Goal: Information Seeking & Learning: Understand process/instructions

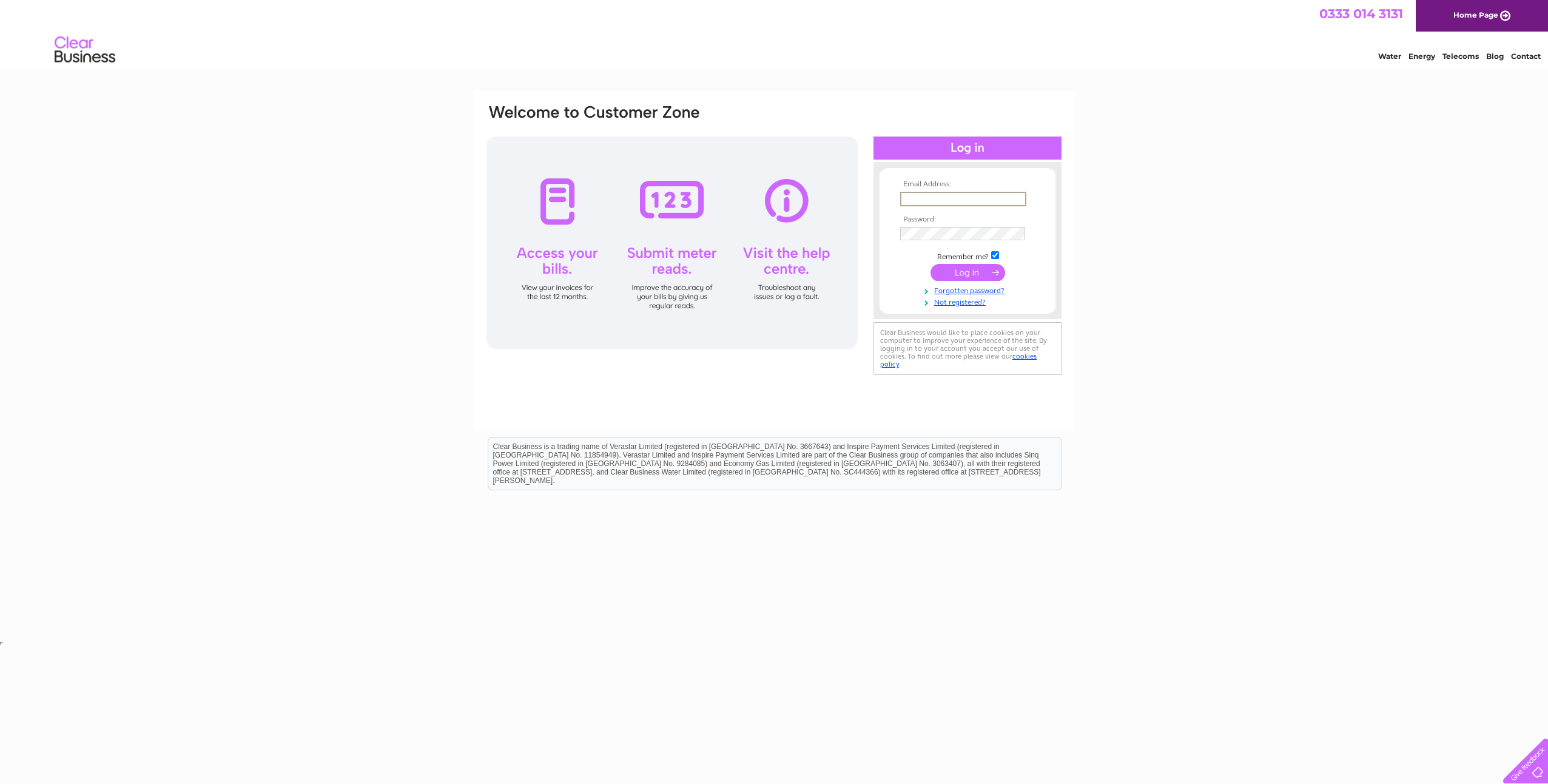
click at [954, 197] on input "text" at bounding box center [964, 199] width 127 height 15
type input "vgaal@nusconsulting.co.uk"
drag, startPoint x: 977, startPoint y: 268, endPoint x: 925, endPoint y: 284, distance: 54.4
click at [977, 268] on input "submit" at bounding box center [968, 272] width 75 height 17
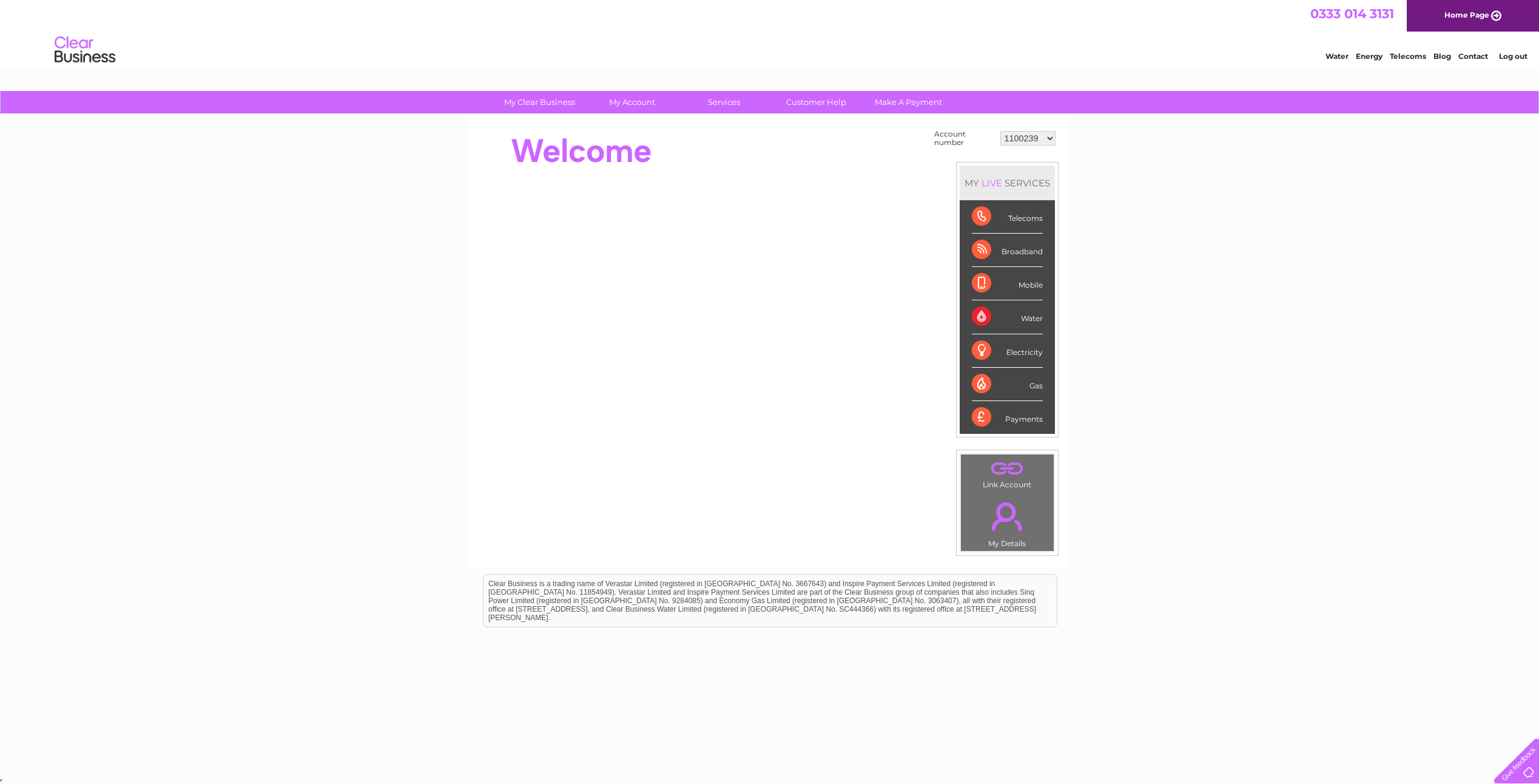
click at [1049, 140] on select "1100239 30280827 30284276 30286940 30287957 30298651 30298652 30298653 30298654…" at bounding box center [1027, 139] width 55 height 15
select select "30280827"
click at [1000, 131] on select "1100239 30280827 30284276 30286940 30287957 30298651 30298652 30298653 30298654…" at bounding box center [1027, 139] width 55 height 15
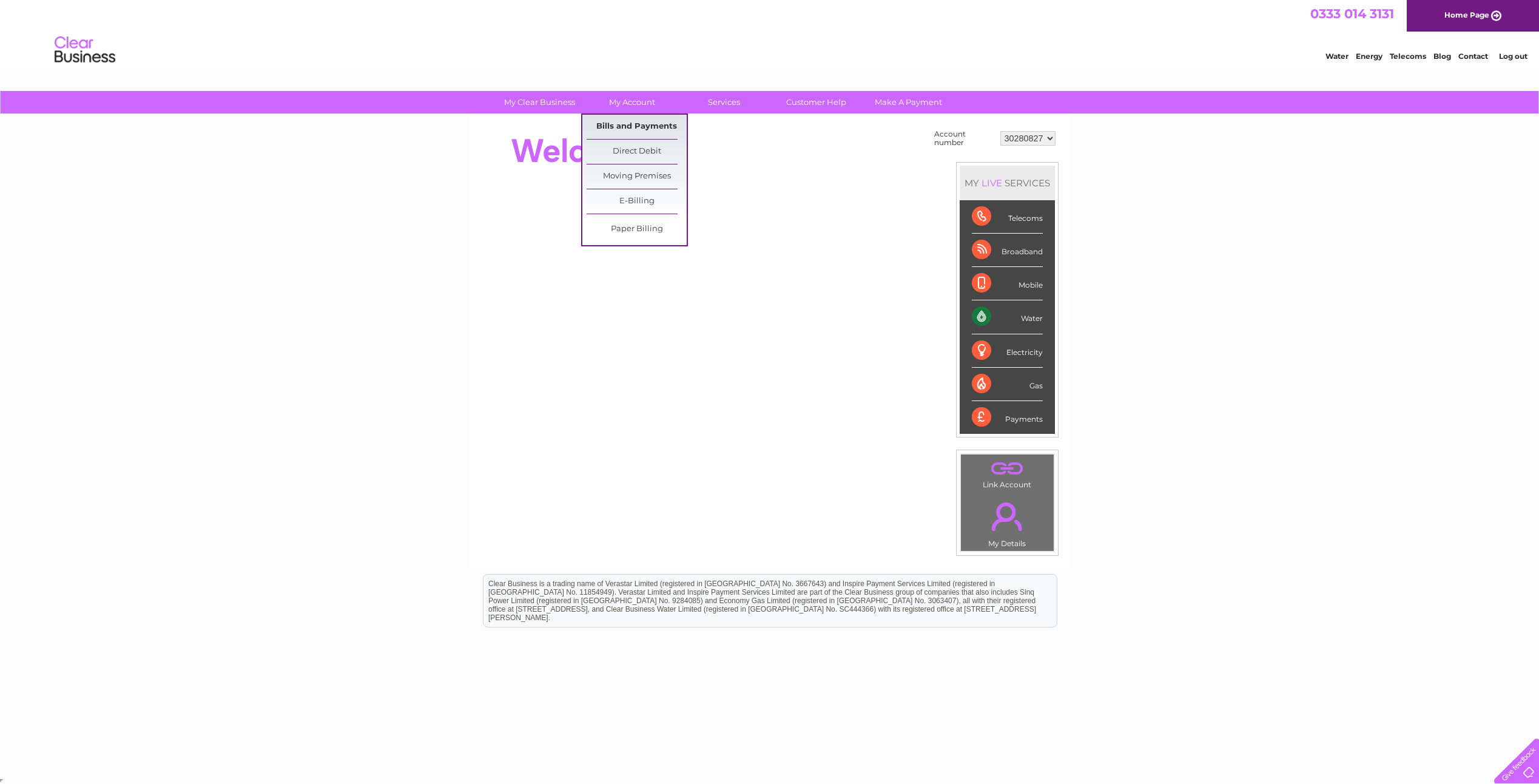
click at [651, 119] on link "Bills and Payments" at bounding box center [636, 127] width 100 height 24
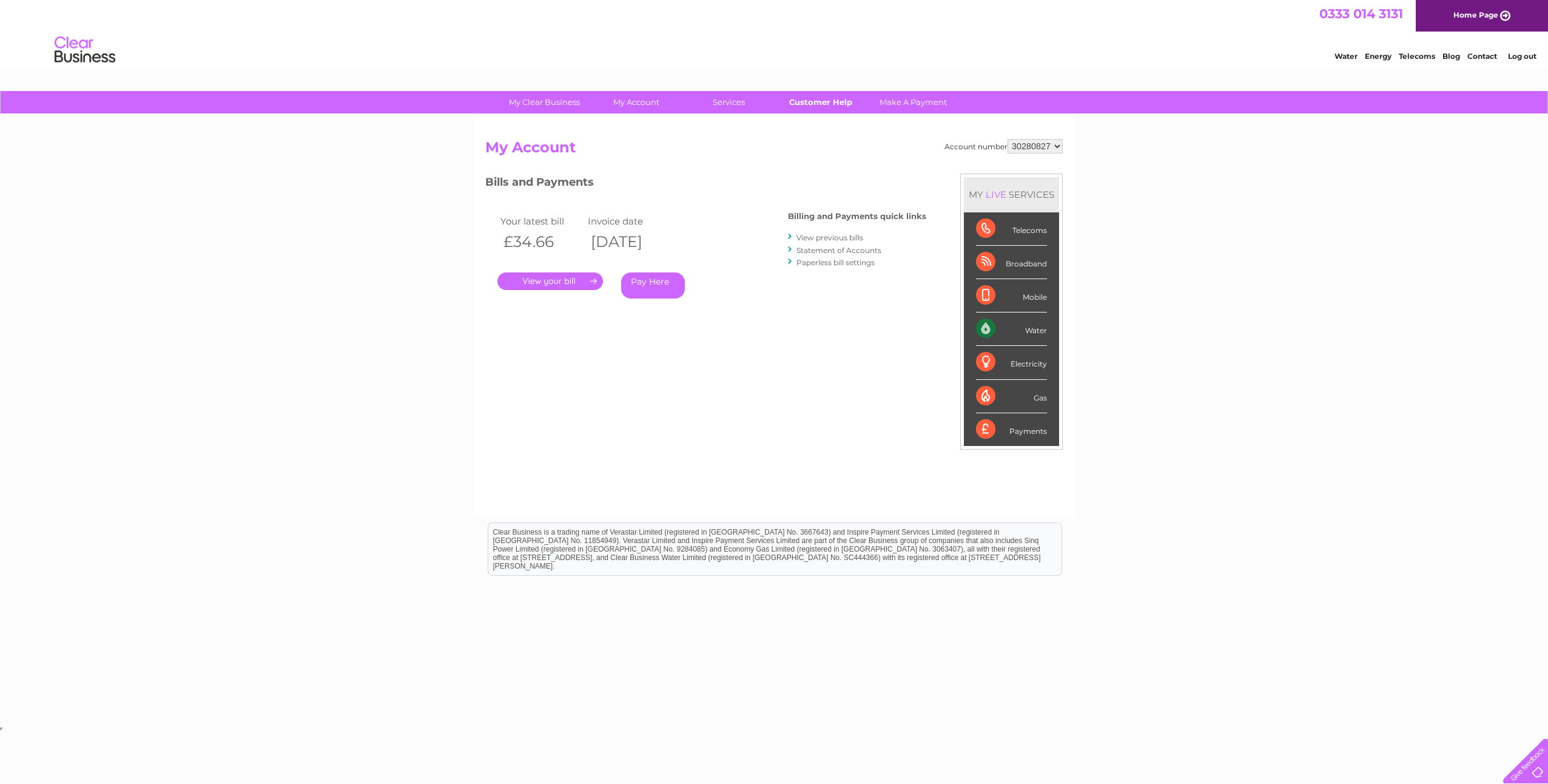
click at [817, 106] on link "Customer Help" at bounding box center [821, 102] width 100 height 23
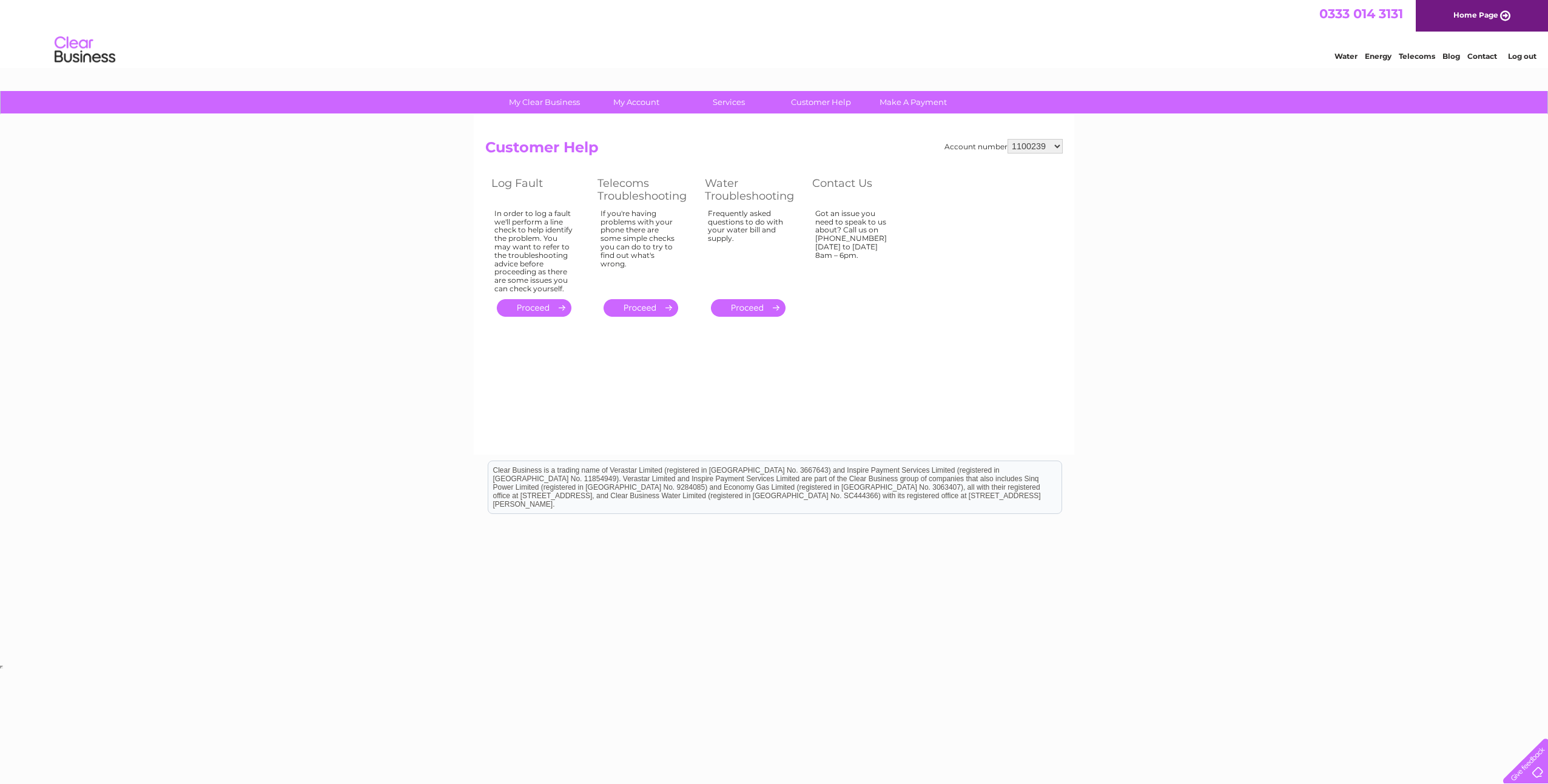
click at [758, 307] on link "." at bounding box center [749, 308] width 75 height 18
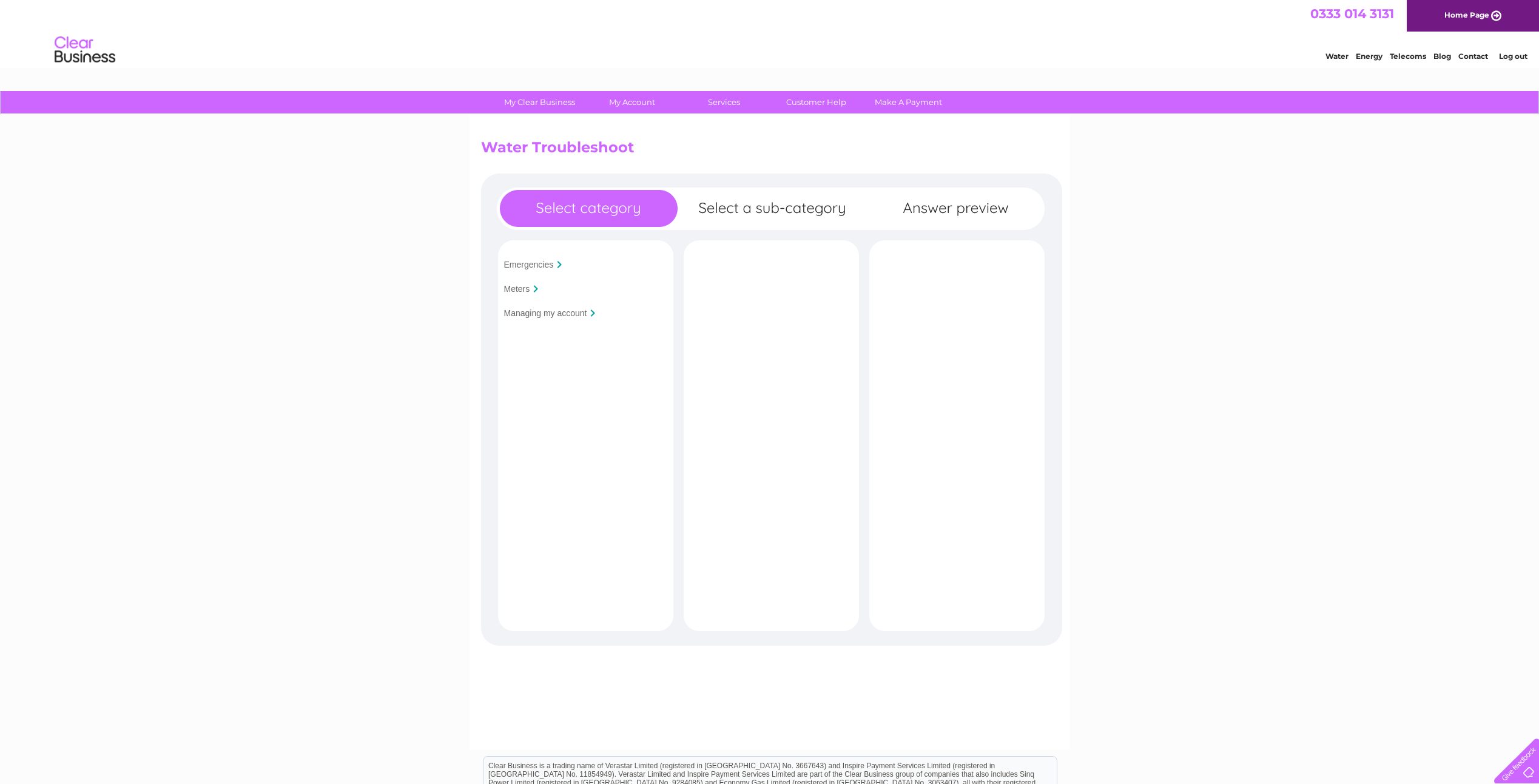
click at [564, 313] on input "Managing my account" at bounding box center [545, 313] width 83 height 9
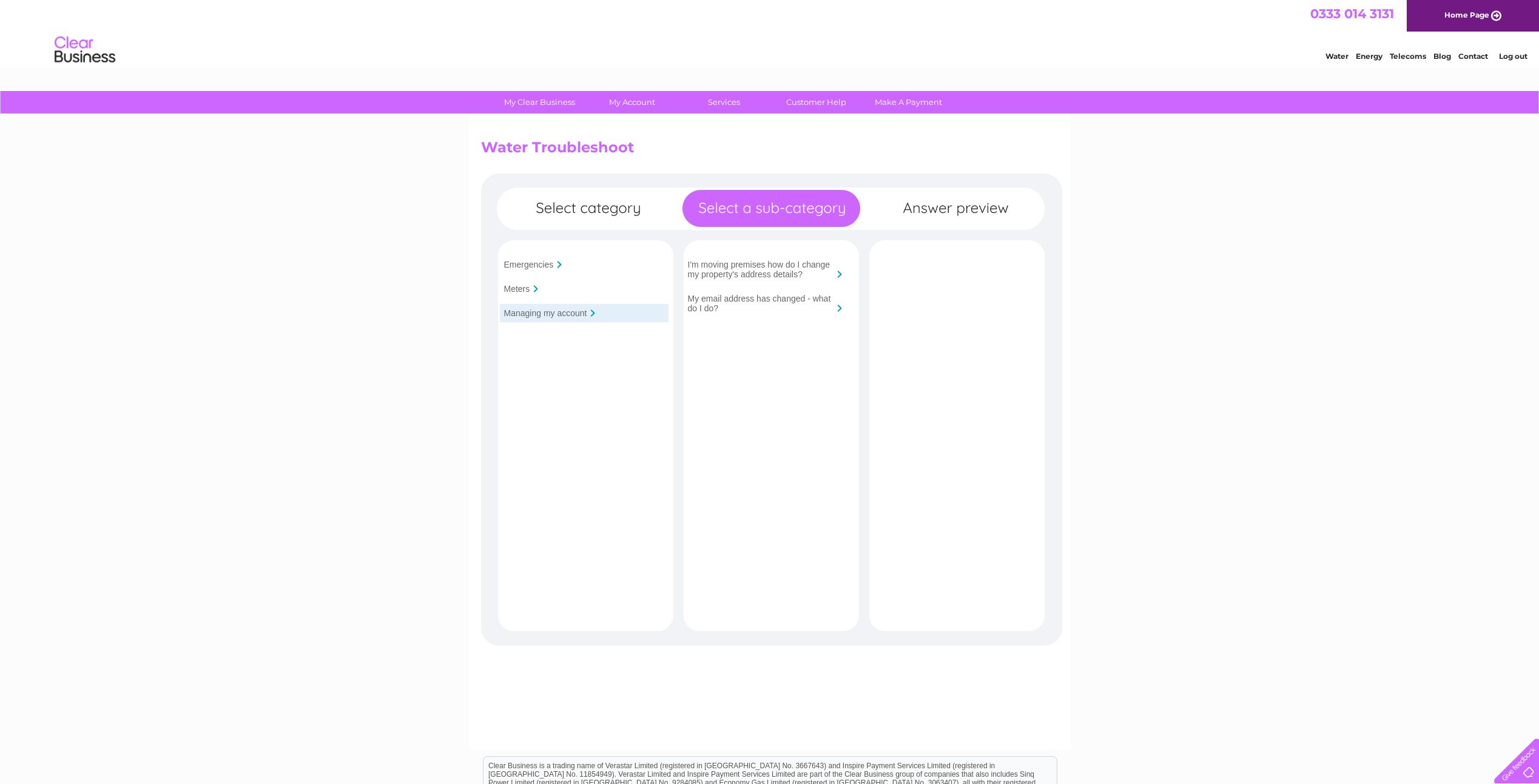
click at [753, 270] on input "I'm moving premises how do I change my property's address details?" at bounding box center [760, 269] width 145 height 20
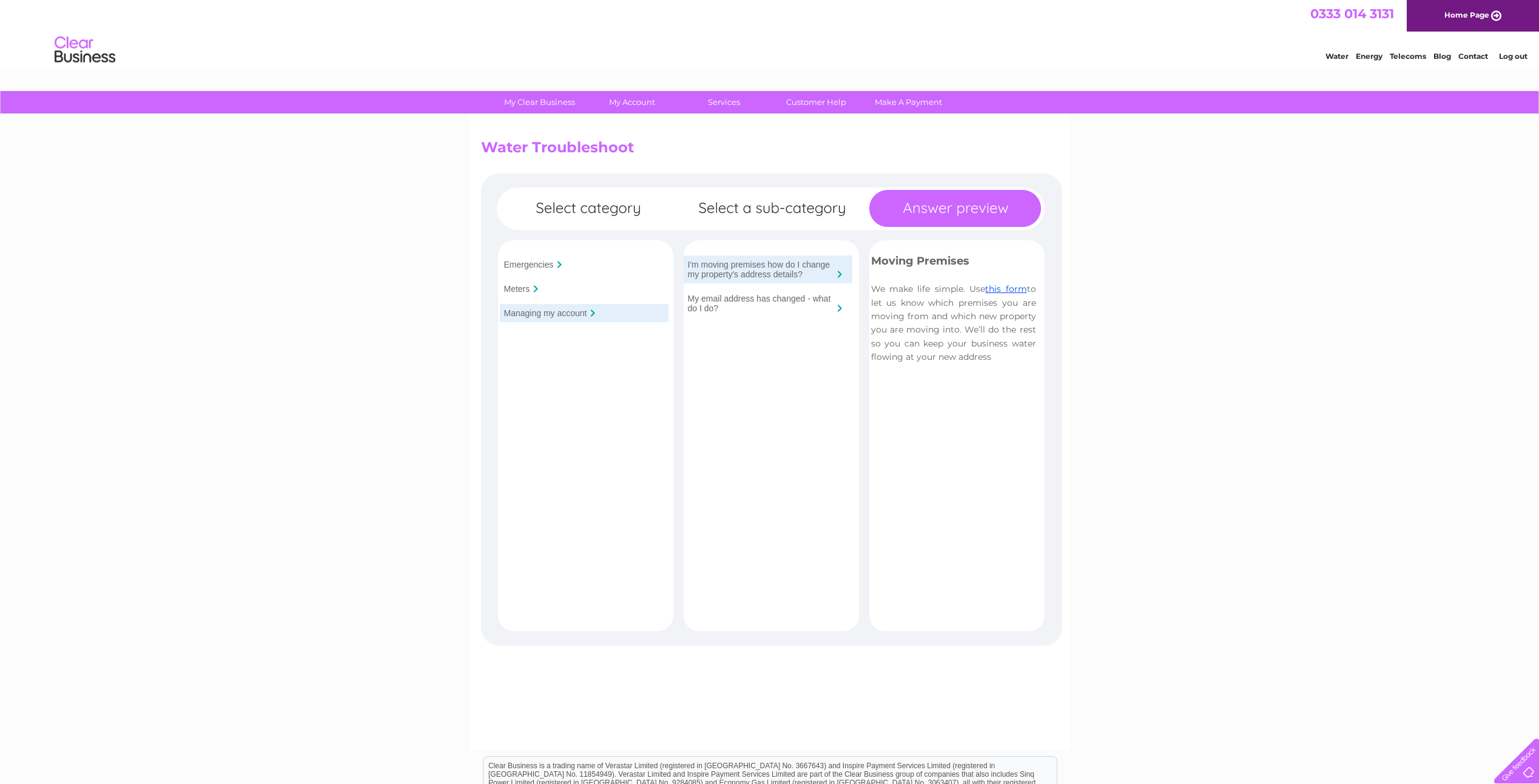
click at [1521, 52] on link "Log out" at bounding box center [1513, 56] width 28 height 9
